Goal: Task Accomplishment & Management: Complete application form

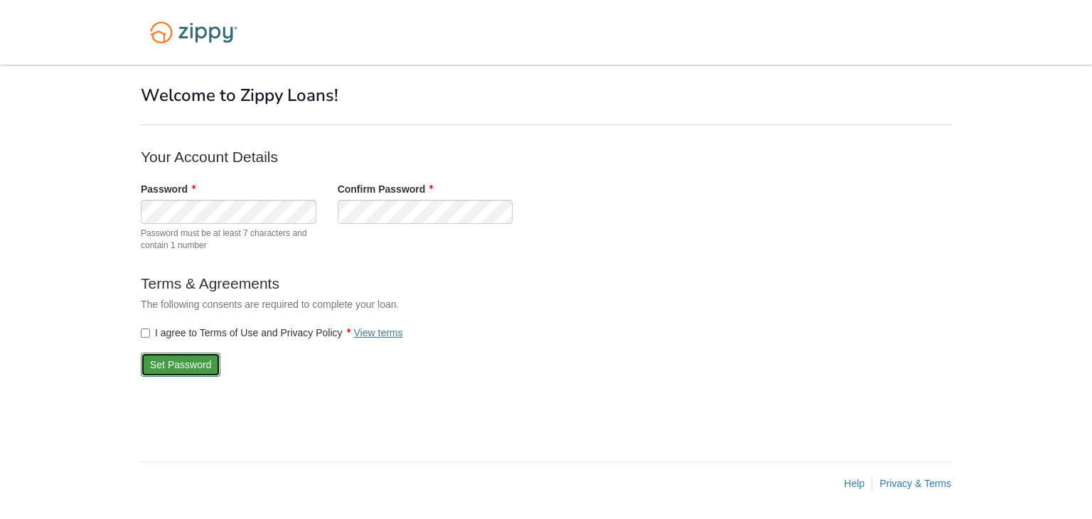
click at [165, 366] on button "Set Password" at bounding box center [181, 365] width 80 height 24
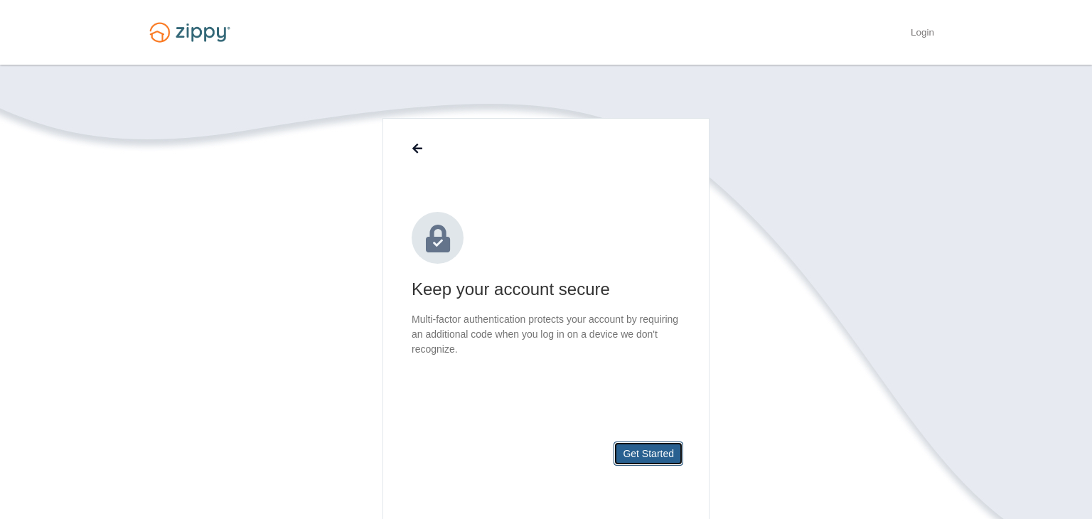
click at [665, 459] on button "Get Started" at bounding box center [648, 453] width 70 height 24
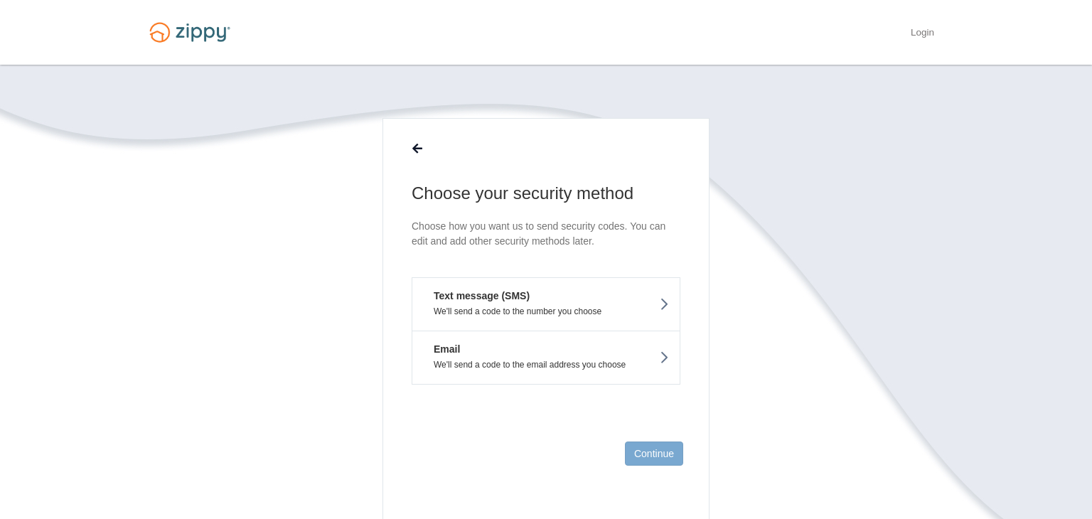
click at [647, 306] on p "We'll send a code to the number you choose" at bounding box center [546, 311] width 246 height 10
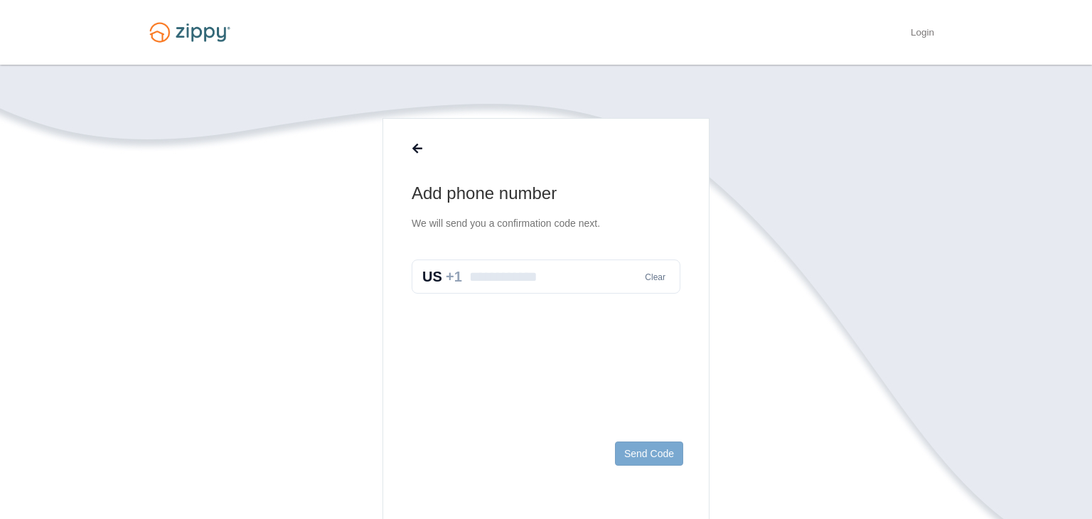
click at [561, 276] on input "text" at bounding box center [546, 276] width 269 height 34
type input "**********"
click at [654, 451] on button "Send Code" at bounding box center [649, 453] width 68 height 24
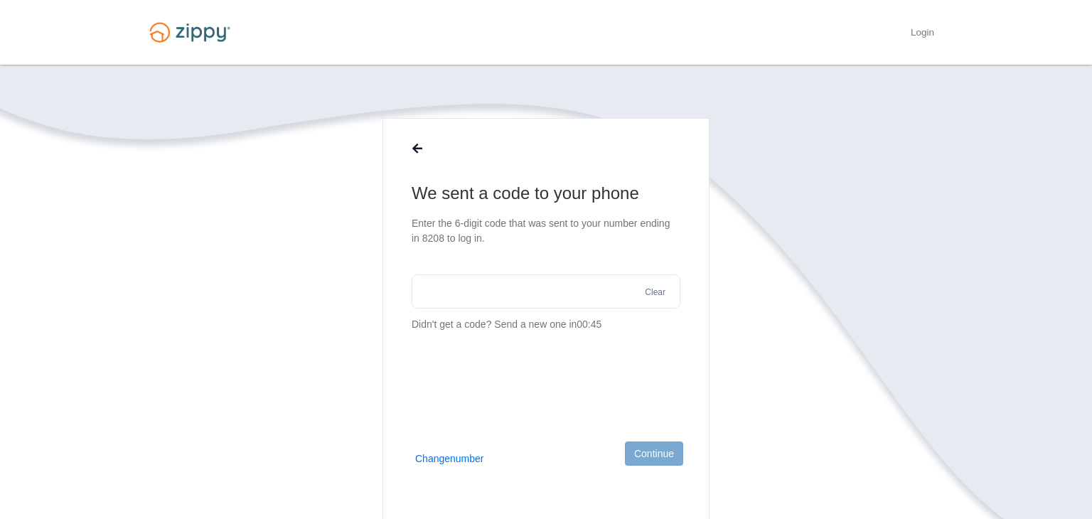
click at [537, 293] on input "text" at bounding box center [546, 291] width 269 height 34
type input "******"
click at [657, 452] on button "Continue" at bounding box center [654, 453] width 58 height 24
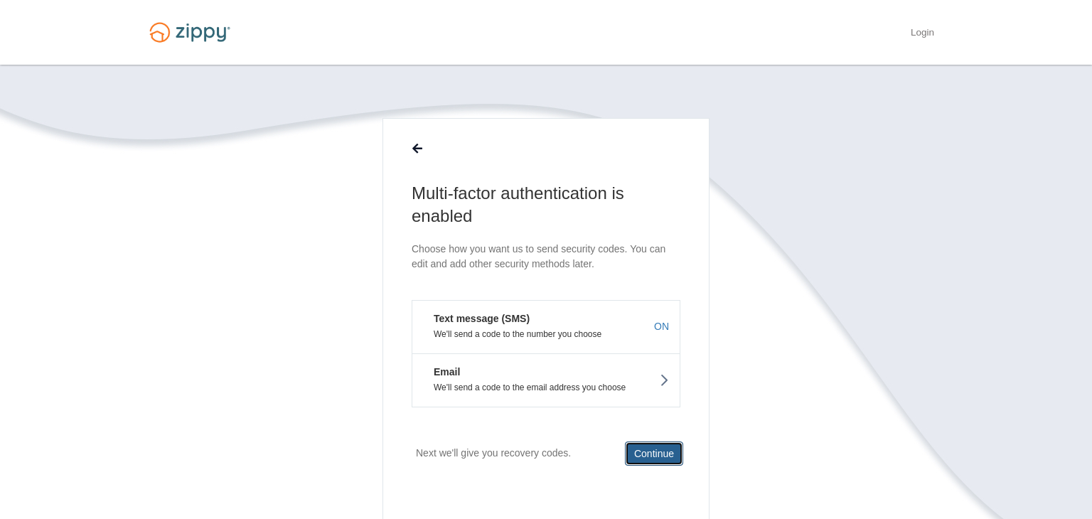
click at [675, 452] on button "Continue" at bounding box center [654, 453] width 58 height 24
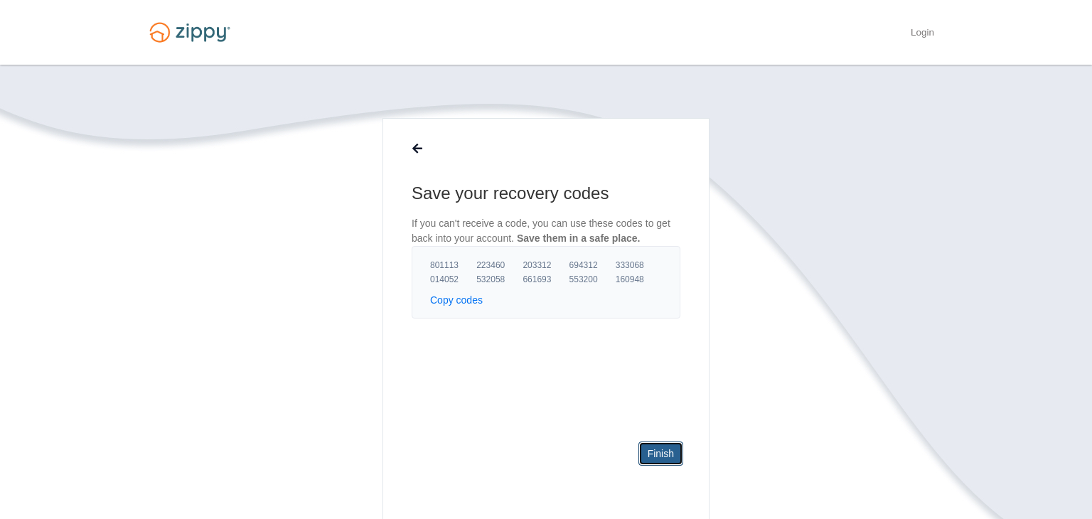
click at [663, 448] on link "Finish" at bounding box center [660, 453] width 45 height 24
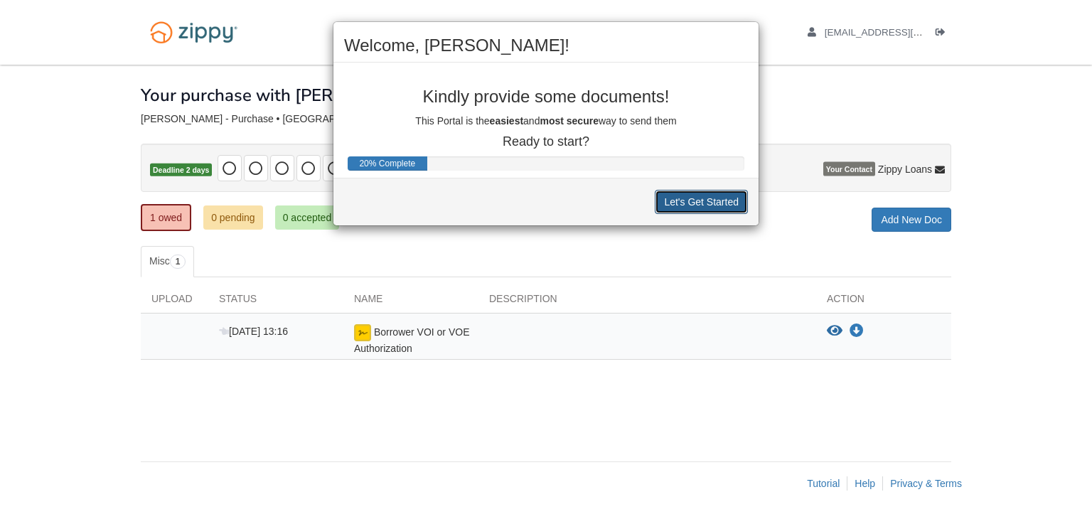
click at [714, 202] on button "Let's Get Started" at bounding box center [701, 202] width 93 height 24
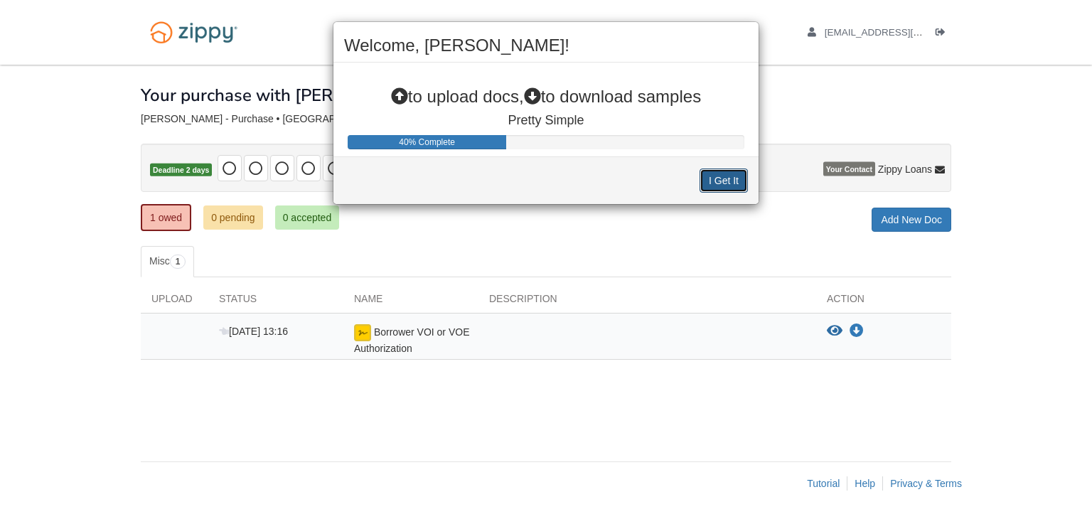
click at [711, 190] on button "I Get It" at bounding box center [723, 180] width 48 height 24
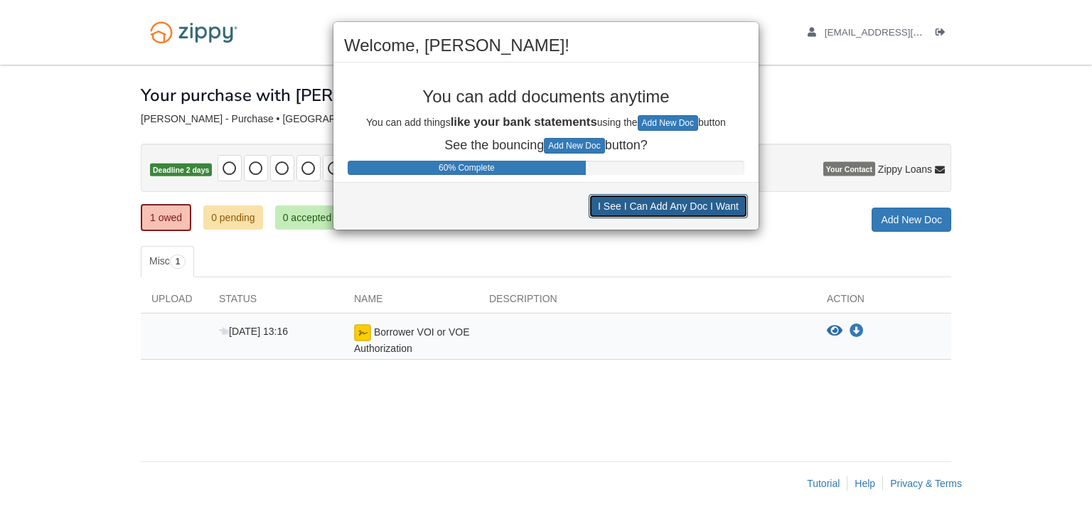
click at [699, 212] on button "I See I Can Add Any Doc I Want" at bounding box center [668, 206] width 159 height 24
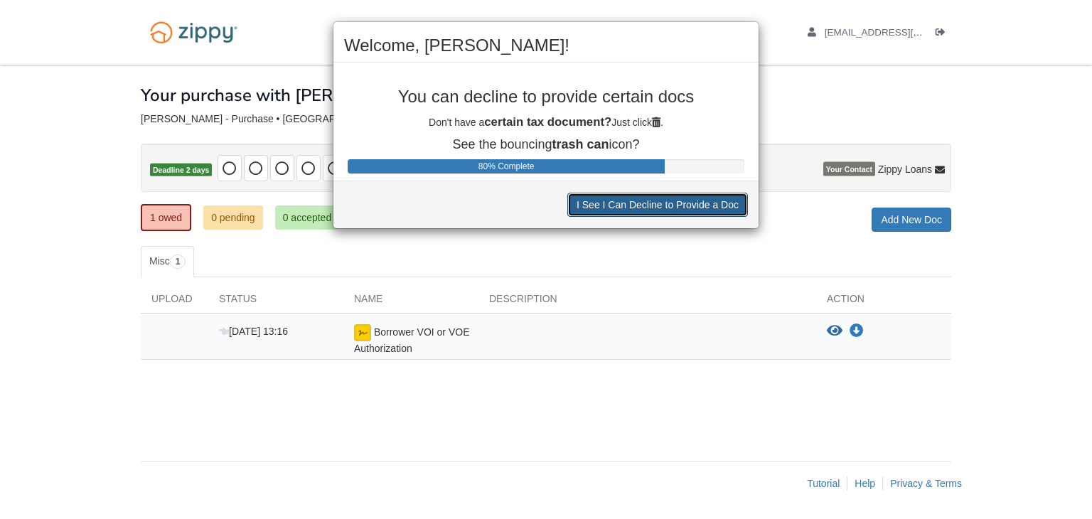
click at [709, 209] on button "I See I Can Decline to Provide a Doc" at bounding box center [657, 205] width 181 height 24
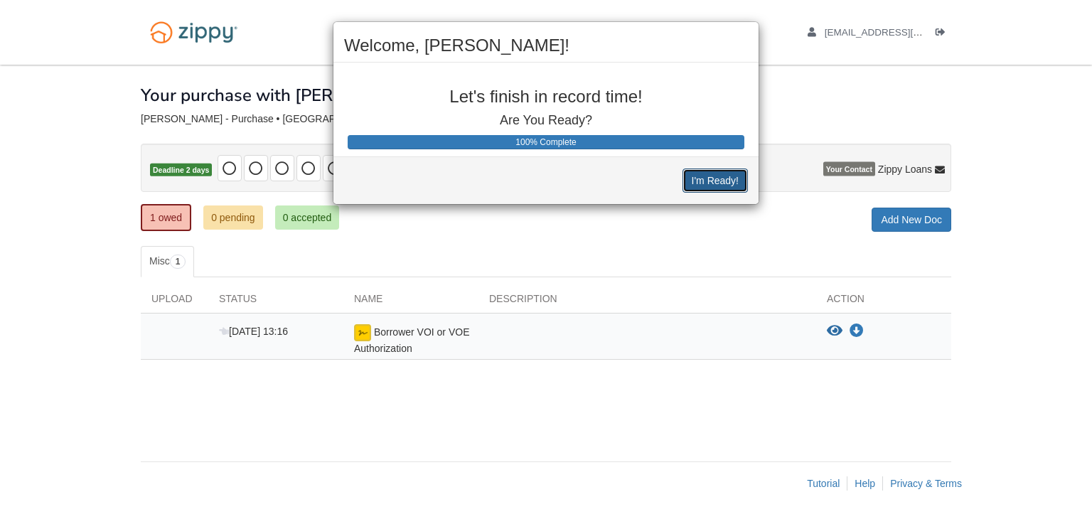
click at [719, 188] on button "I'm Ready!" at bounding box center [714, 180] width 65 height 24
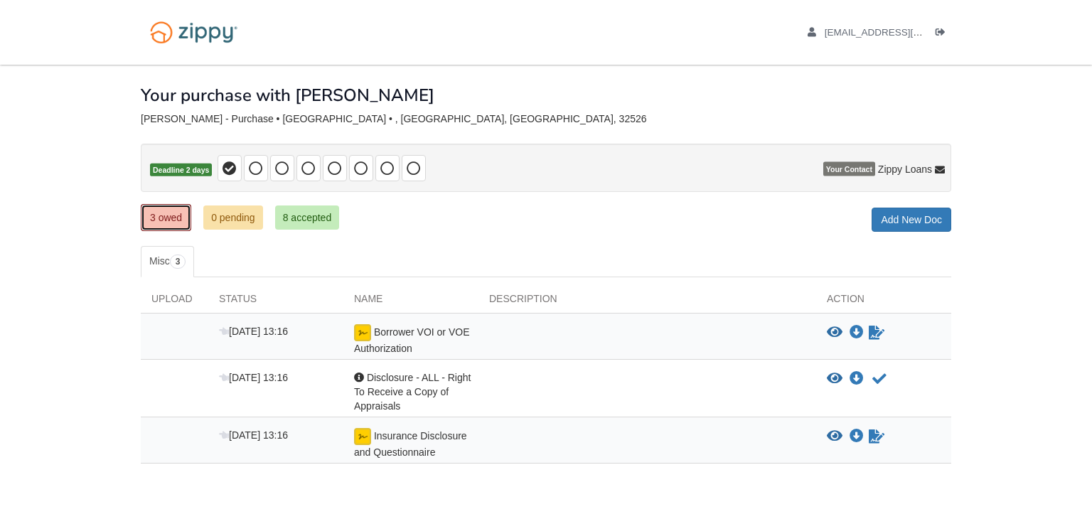
click at [164, 219] on link "3 owed" at bounding box center [166, 217] width 50 height 27
click at [876, 333] on icon "Sign Form" at bounding box center [877, 333] width 16 height 14
click at [881, 375] on icon "Acknowledge receipt of document" at bounding box center [879, 379] width 14 height 14
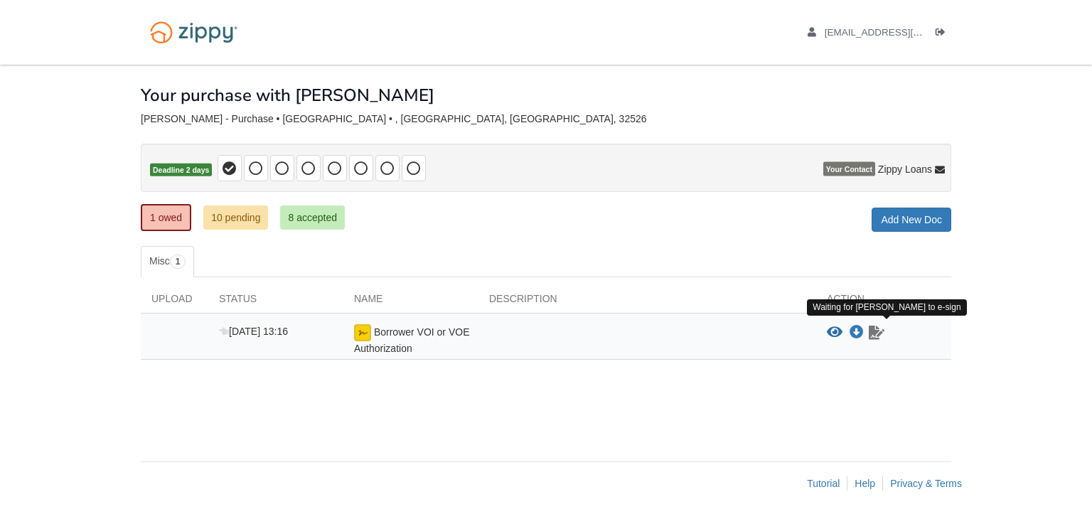
click at [871, 334] on icon "Waiting for your co-borrower to e-sign" at bounding box center [877, 333] width 16 height 14
click at [873, 331] on icon "Waiting for your co-borrower to e-sign" at bounding box center [877, 333] width 16 height 14
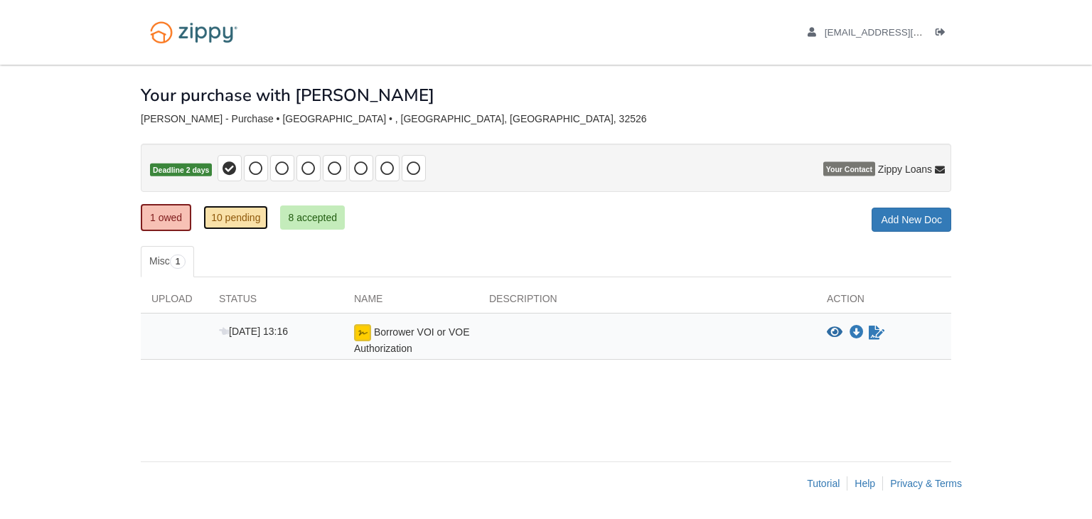
click at [244, 217] on link "10 pending" at bounding box center [235, 217] width 65 height 24
